Goal: Communication & Community: Answer question/provide support

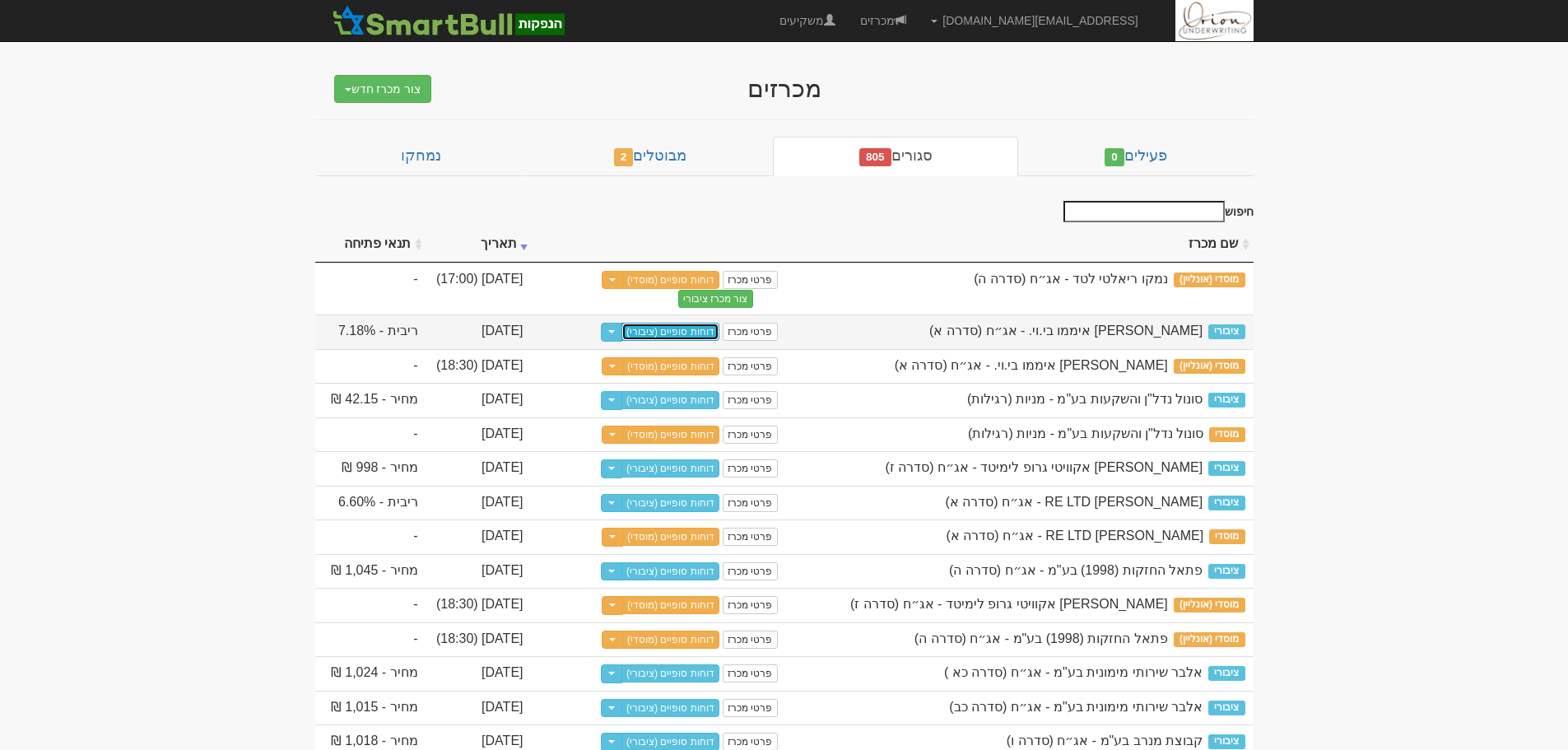
click at [686, 329] on link "דוחות סופיים (ציבורי)" at bounding box center [670, 332] width 98 height 18
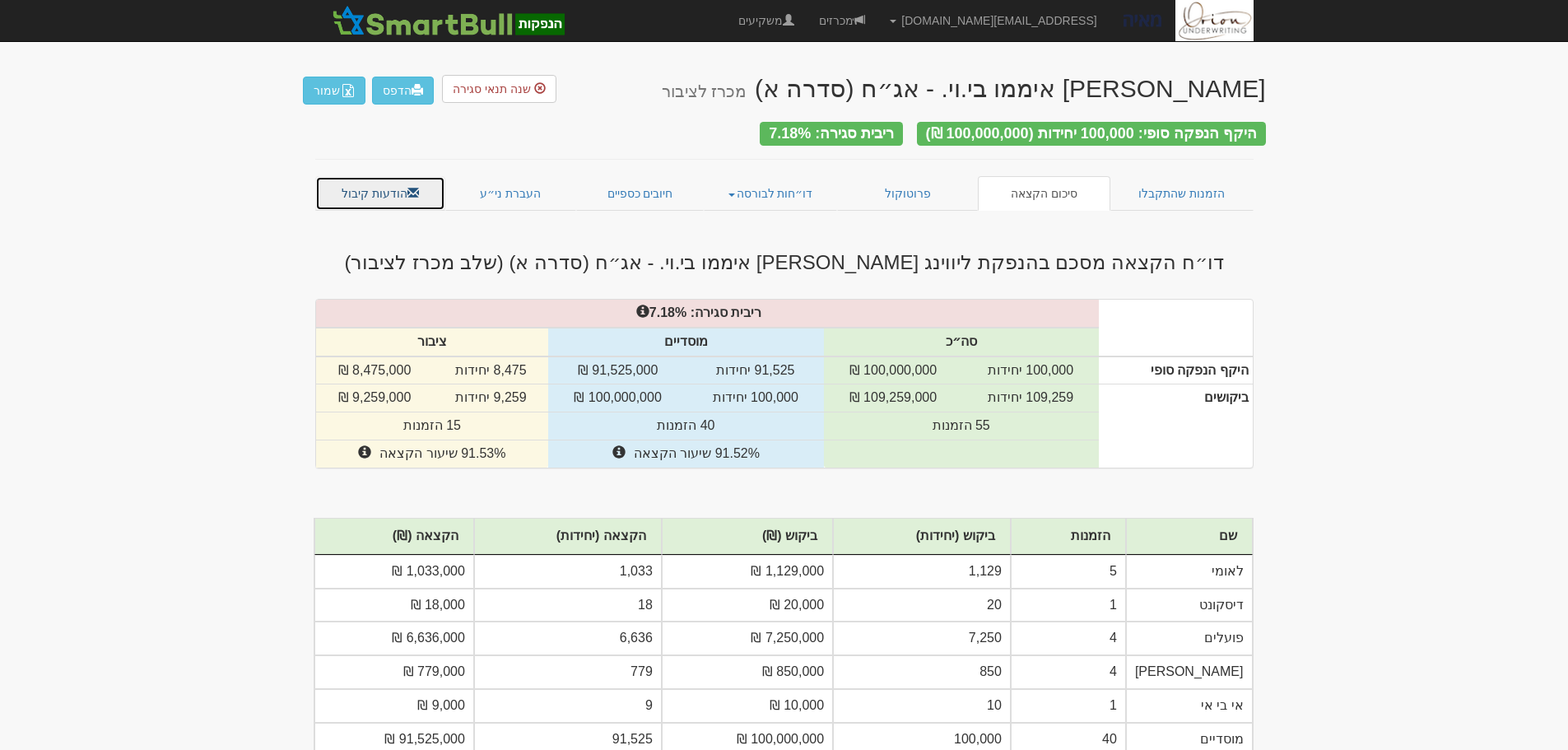
click at [373, 180] on link "הודעות קיבול" at bounding box center [381, 193] width 131 height 35
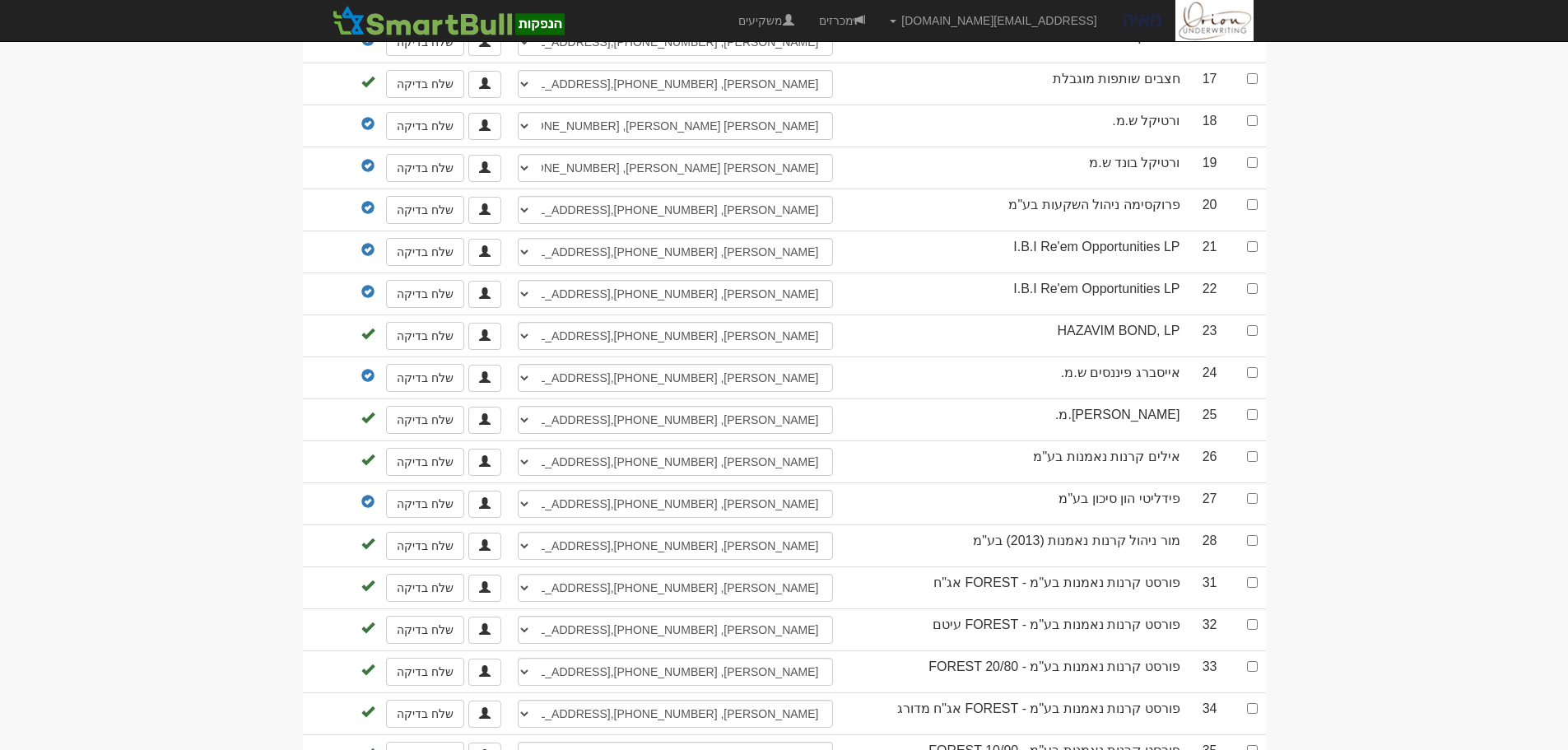
scroll to position [906, 0]
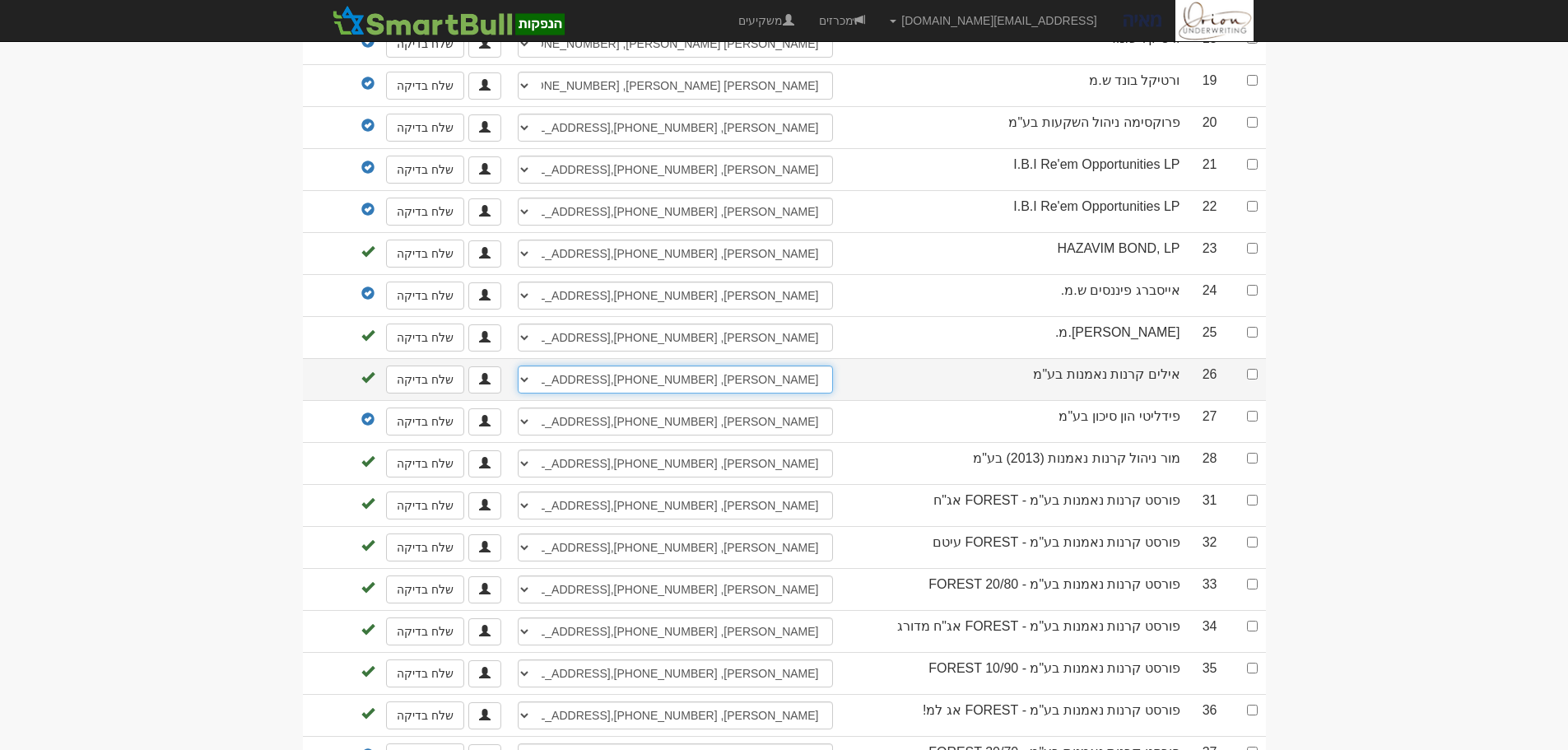
click at [777, 370] on select "לימור פרוסט, 054-2588277, 09-9707182, limorf@ayalim-funds.co.il מלאני, 054-5526…" at bounding box center [675, 379] width 316 height 28
select select "62f52a8766cea0b38942791e"
click at [517, 365] on select "לימור פרוסט, 054-2588277, 09-9707182, limorf@ayalim-funds.co.il מלאני, 054-5526…" at bounding box center [675, 379] width 316 height 28
click at [1251, 369] on input "checkbox" at bounding box center [1251, 374] width 10 height 10
checkbox input "true"
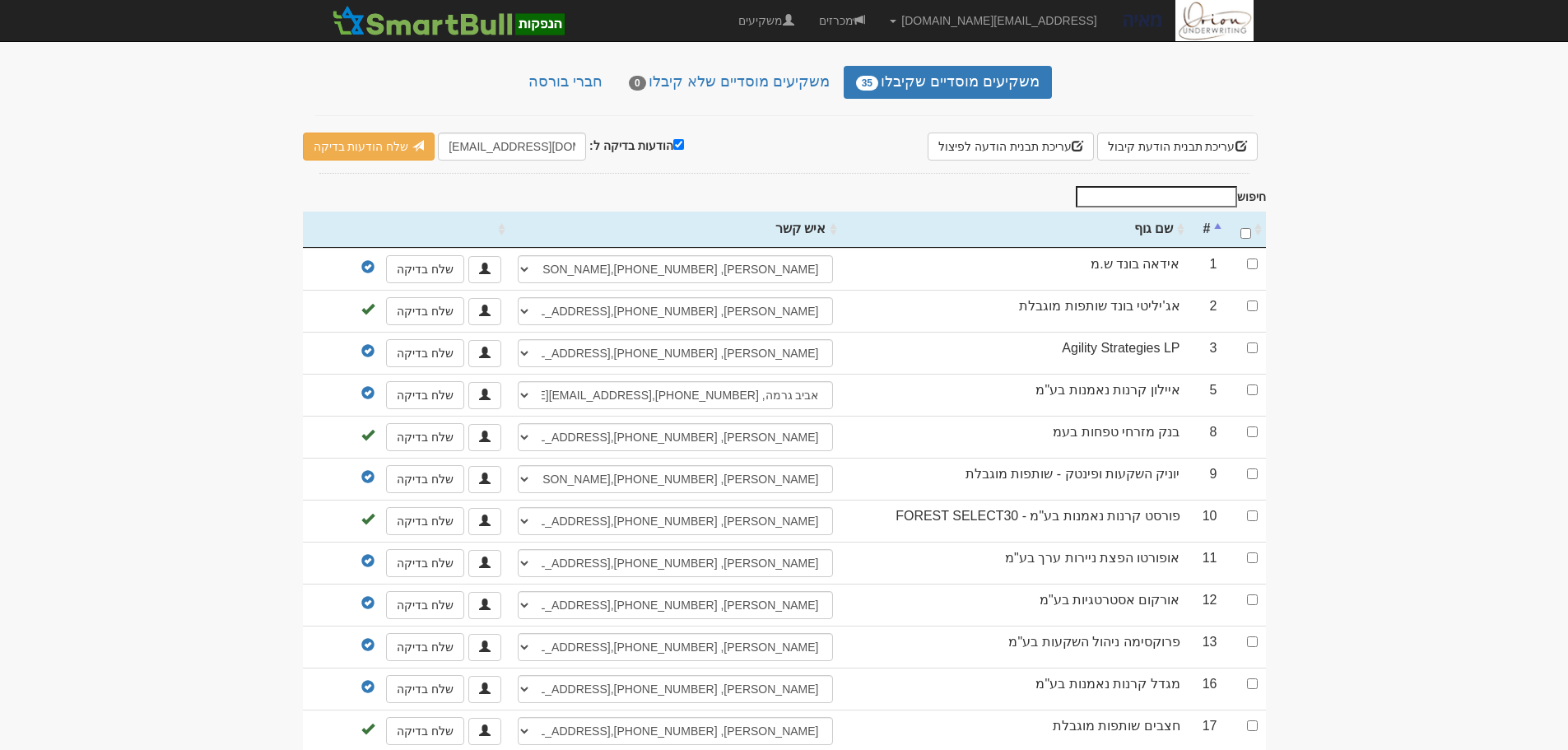
scroll to position [0, 0]
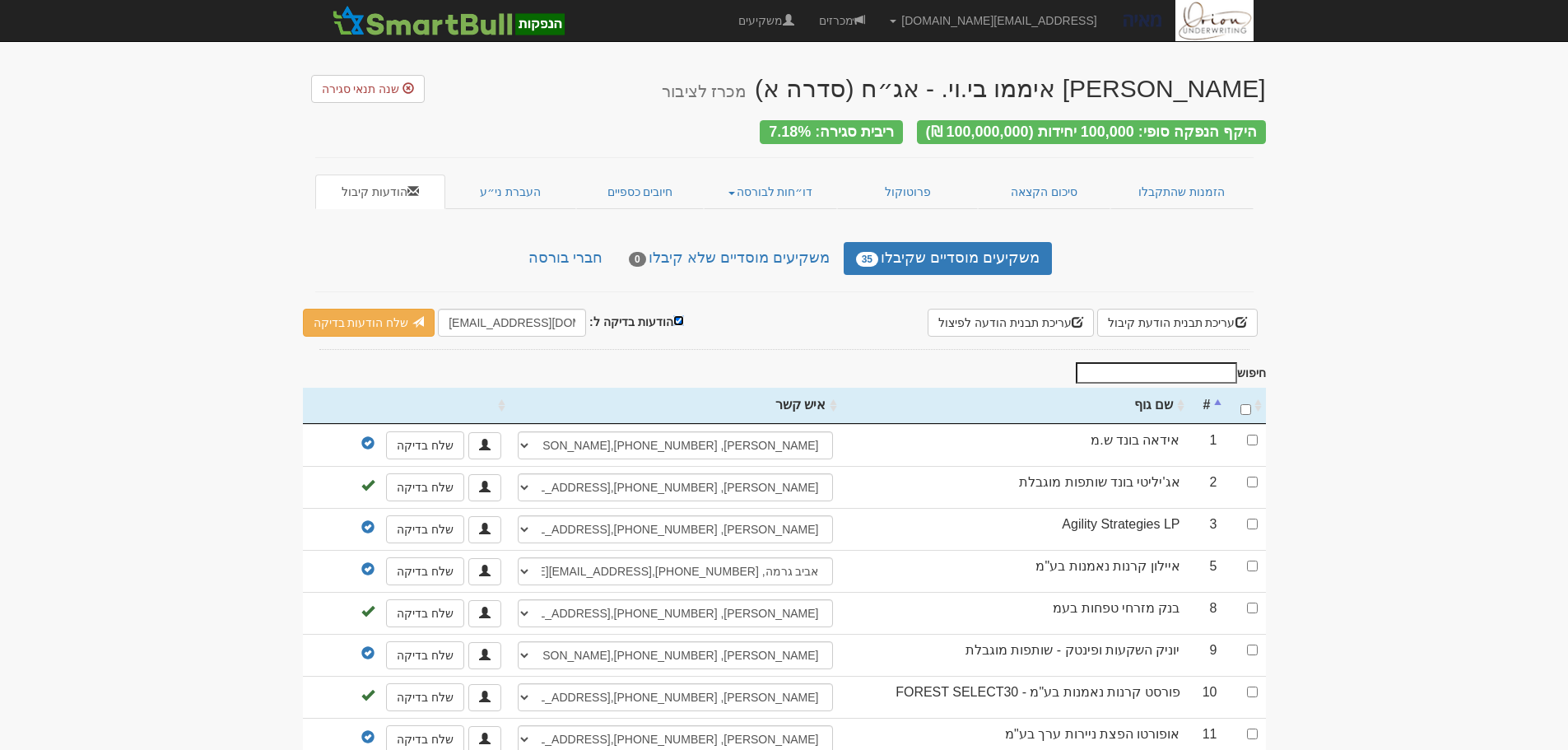
drag, startPoint x: 675, startPoint y: 313, endPoint x: 653, endPoint y: 316, distance: 22.2
click at [675, 316] on input "הודעות בדיקה ל:" at bounding box center [678, 320] width 10 height 10
checkbox input "false"
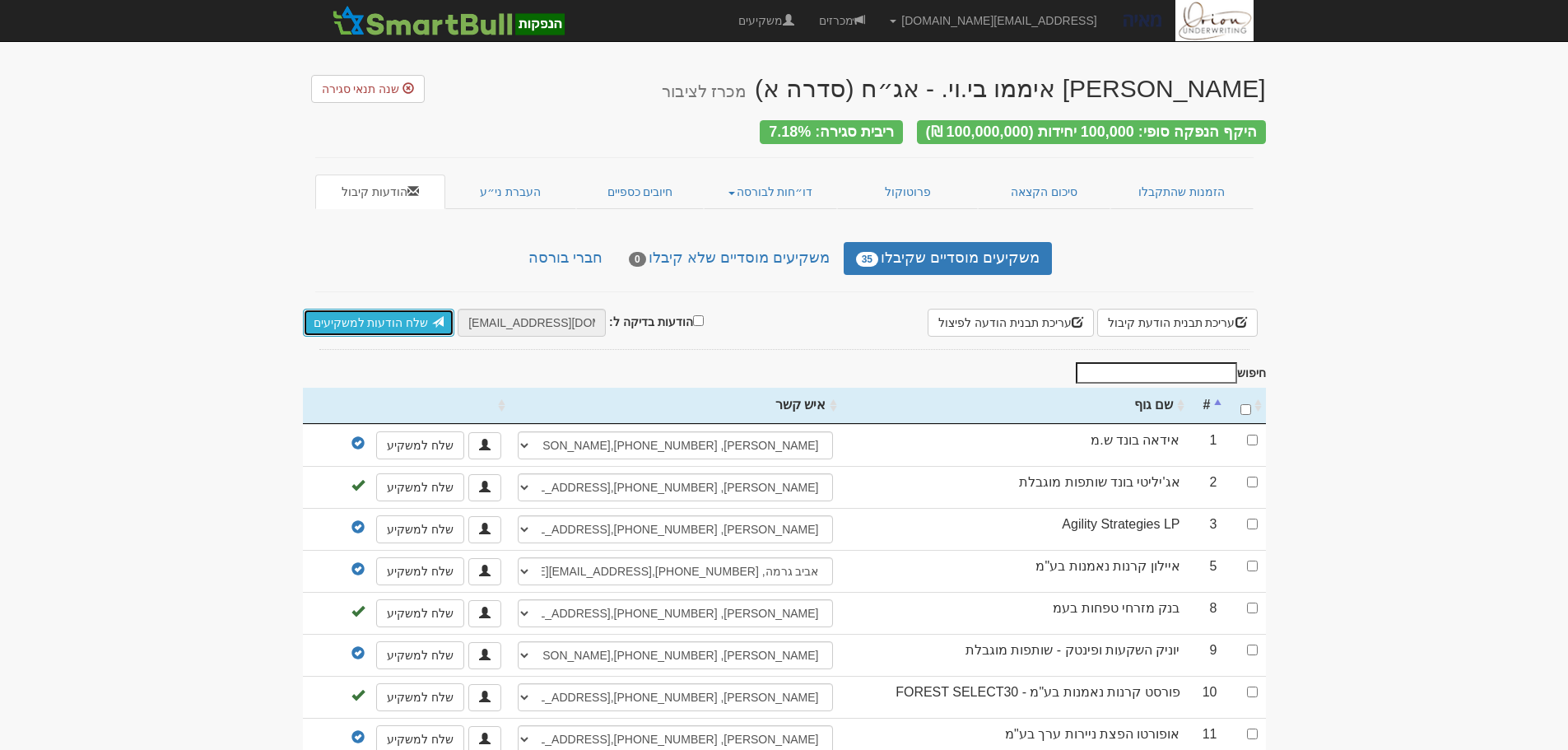
click at [437, 316] on link "שלח הודעות למשקיעים" at bounding box center [378, 323] width 152 height 28
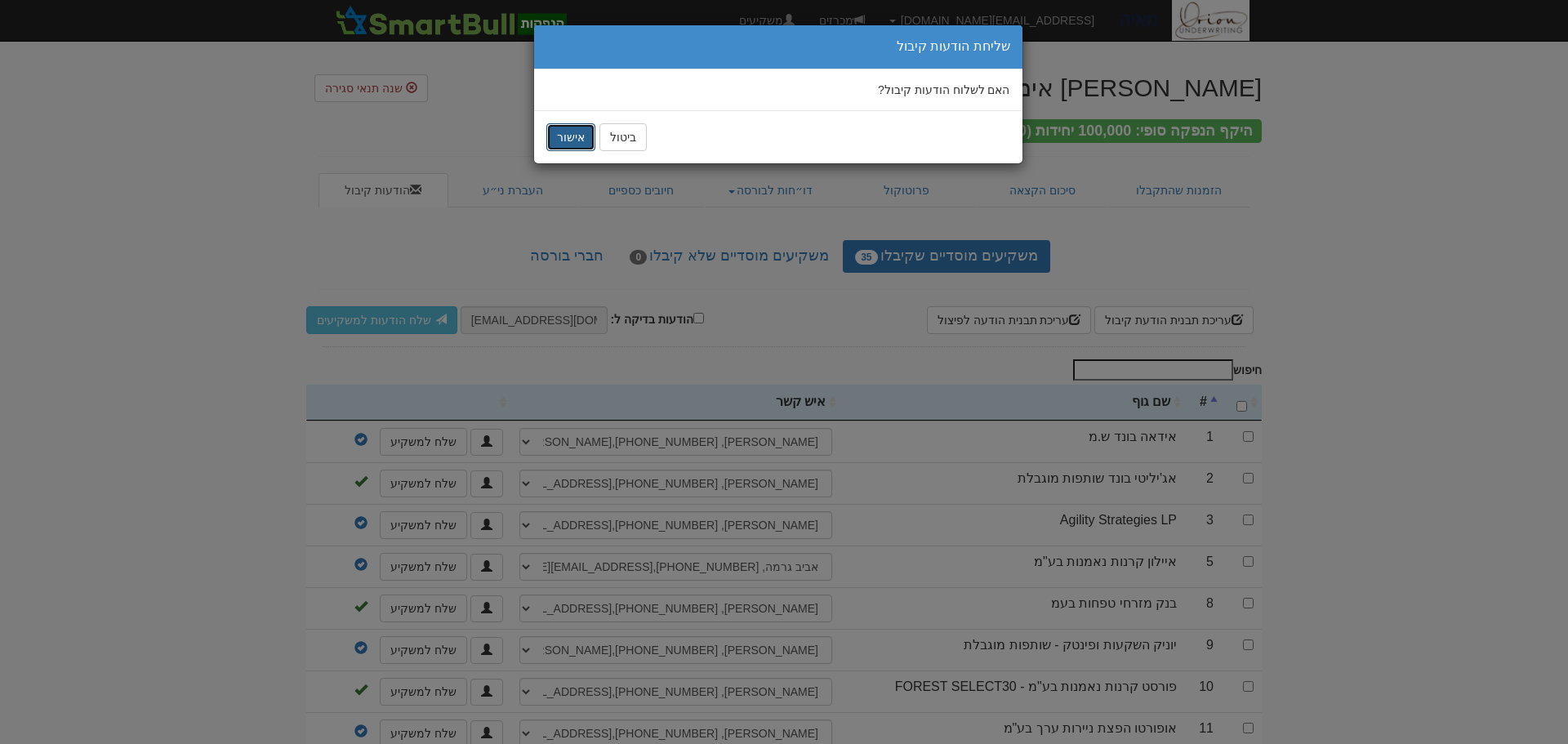
click at [562, 143] on button "אישור" at bounding box center [571, 137] width 49 height 28
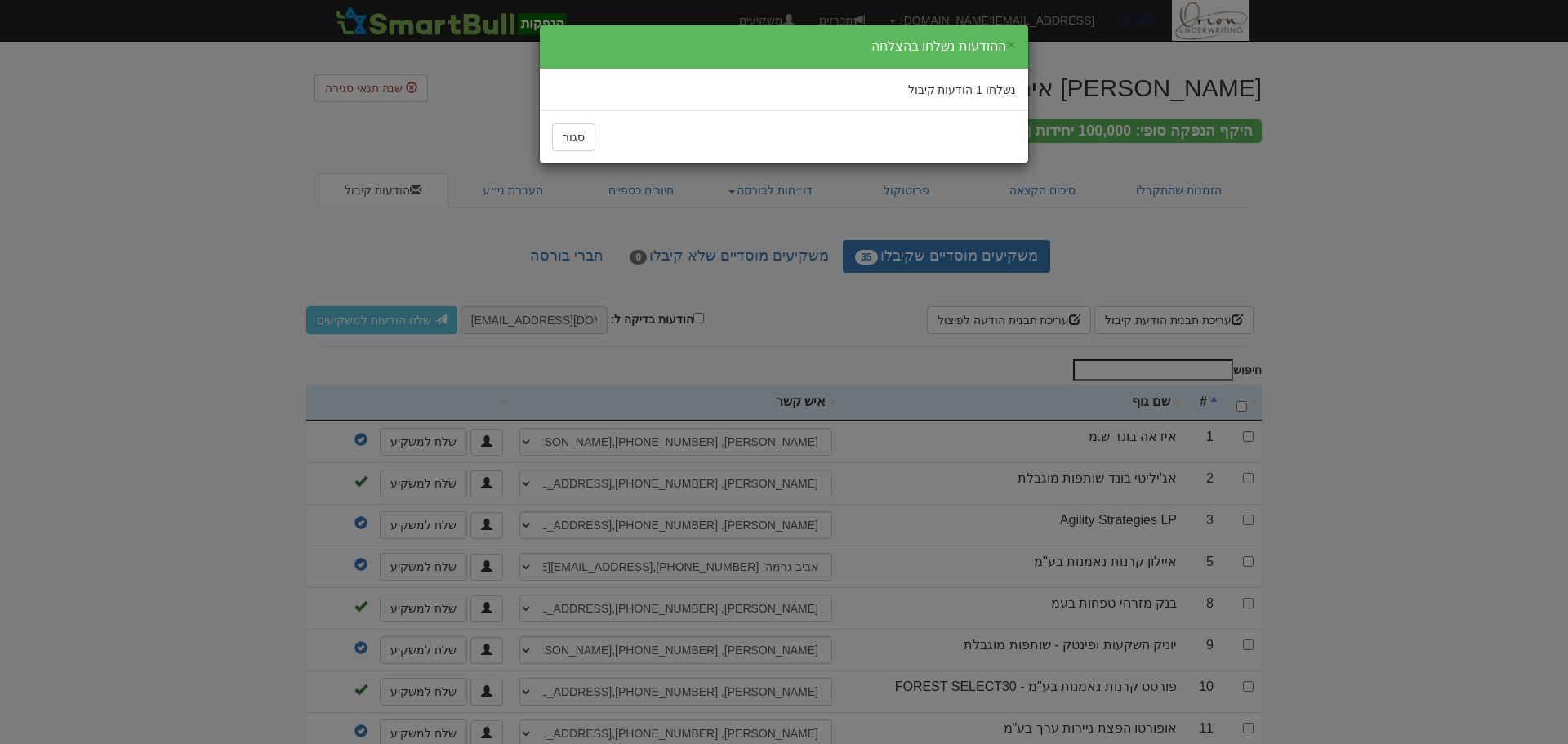
click at [1425, 361] on div "× ההודעות נשלחו בהצלחה נשלחו 1 הודעות קיבול סגור" at bounding box center [784, 372] width 1568 height 744
